Goal: Task Accomplishment & Management: Use online tool/utility

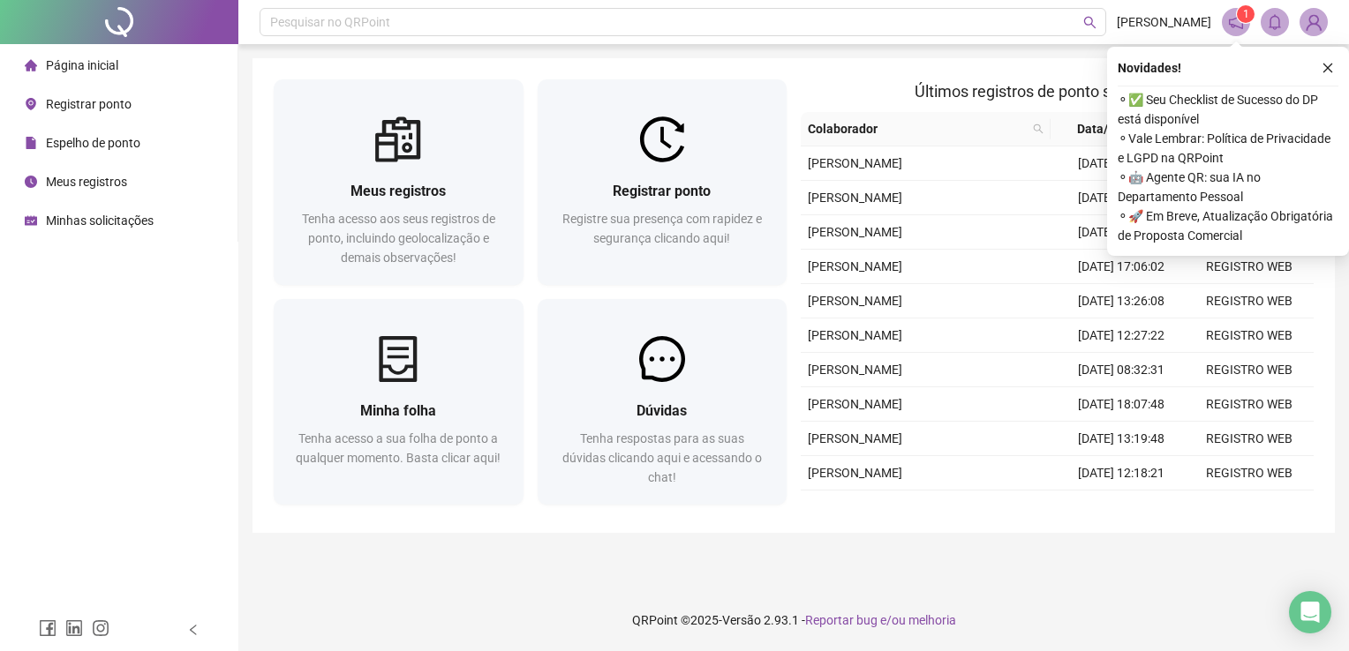
click at [763, 245] on div "Registre sua presença com rapidez e segurança clicando aqui!" at bounding box center [662, 238] width 207 height 58
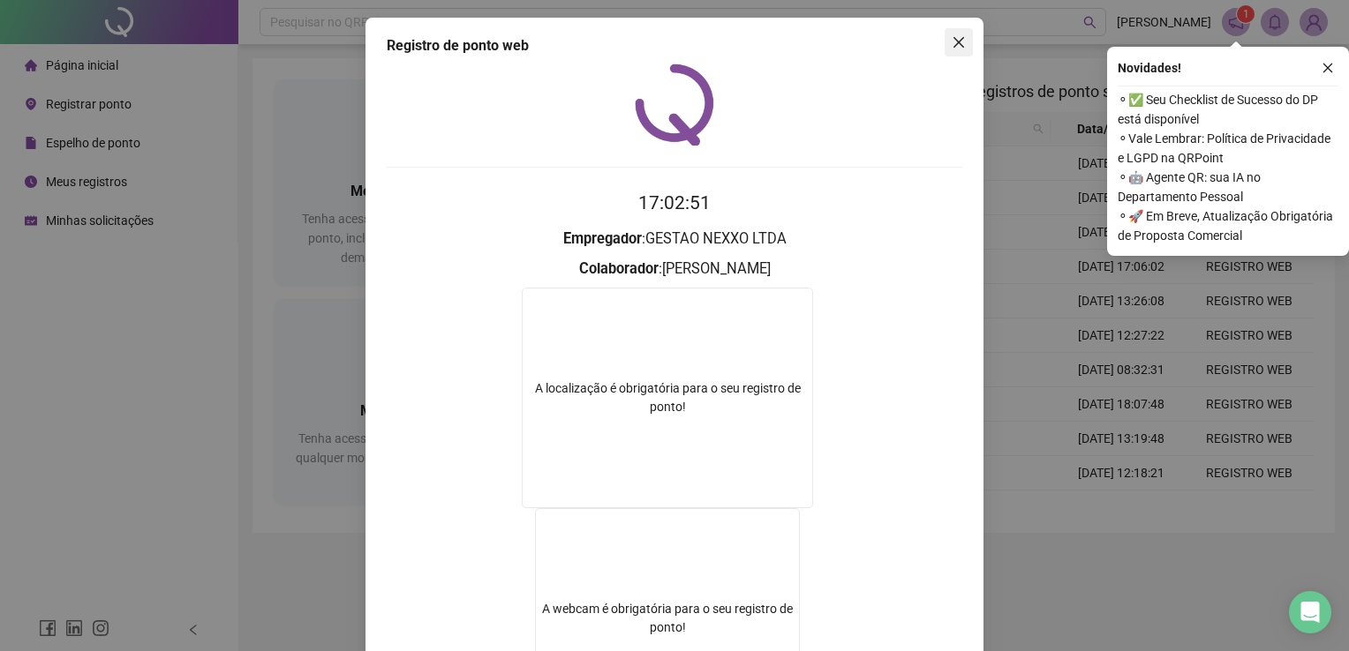
click at [953, 55] on button "Close" at bounding box center [958, 42] width 28 height 28
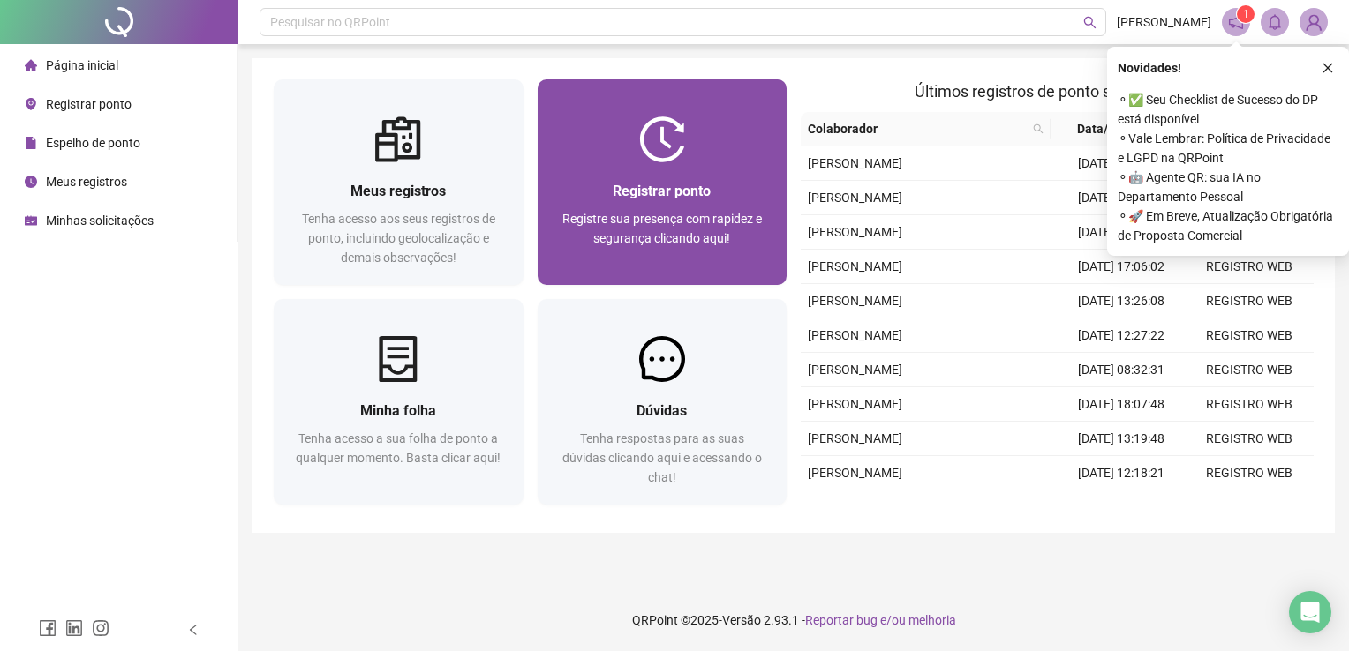
click at [732, 156] on div at bounding box center [662, 139] width 250 height 46
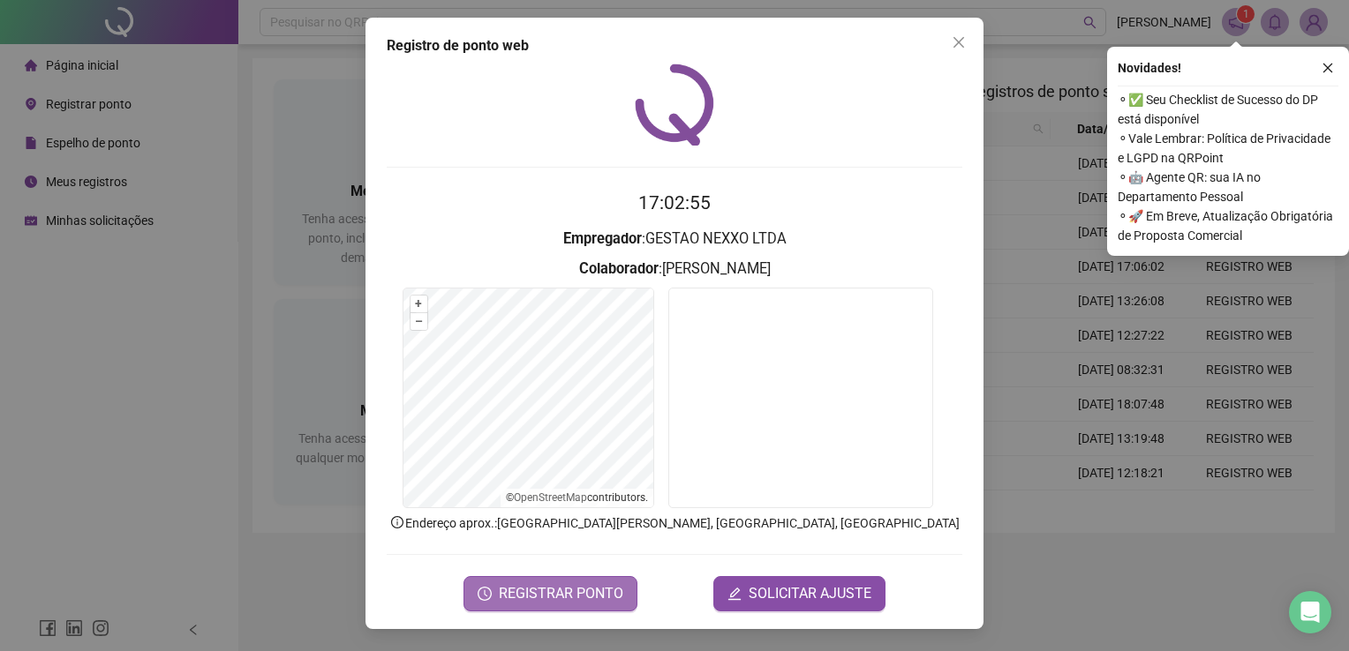
click at [573, 583] on span "REGISTRAR PONTO" at bounding box center [561, 593] width 124 height 21
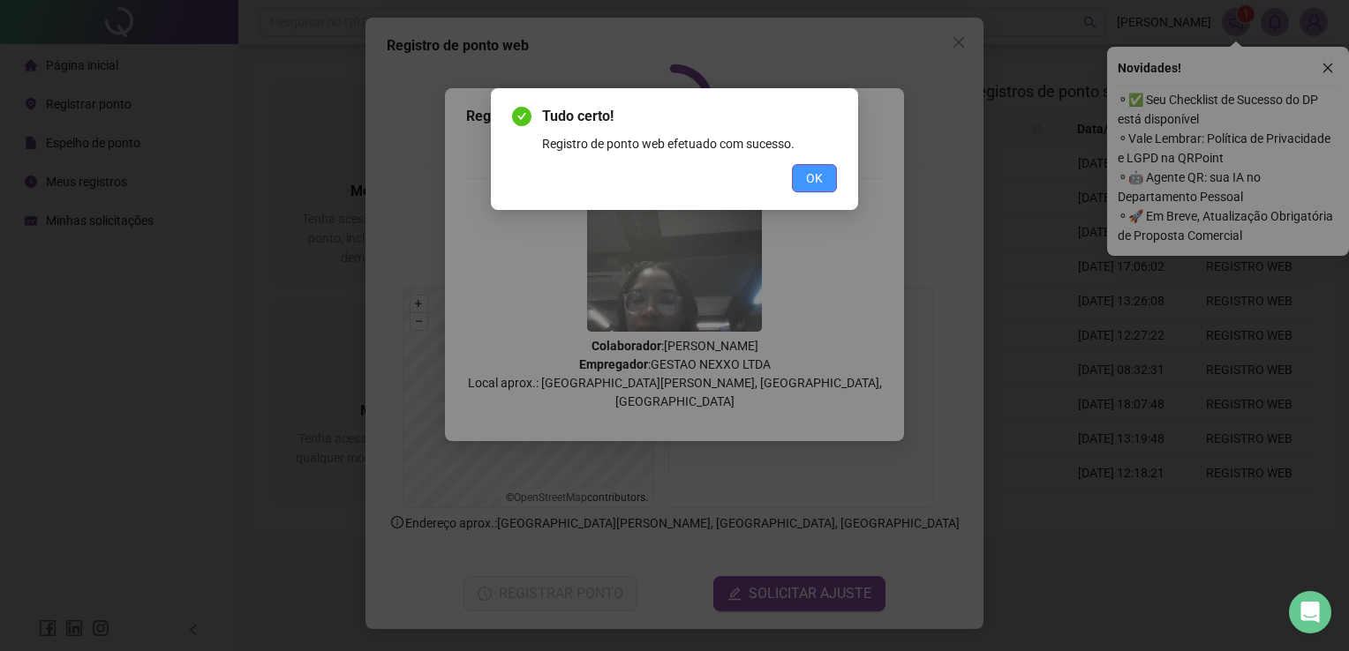
click at [801, 189] on button "OK" at bounding box center [814, 178] width 45 height 28
